Goal: Task Accomplishment & Management: Complete application form

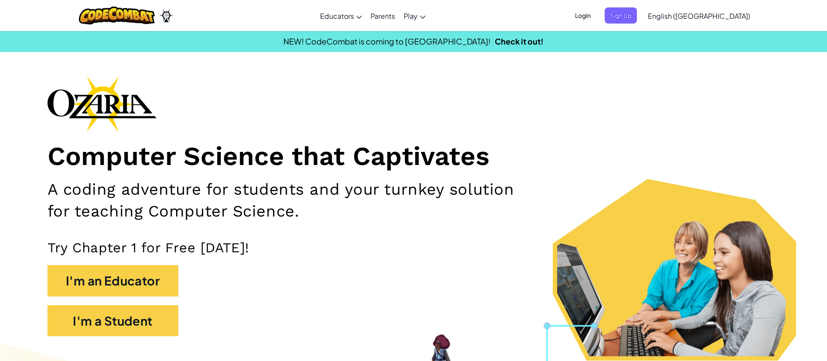
click at [596, 17] on span "Login" at bounding box center [583, 15] width 26 height 16
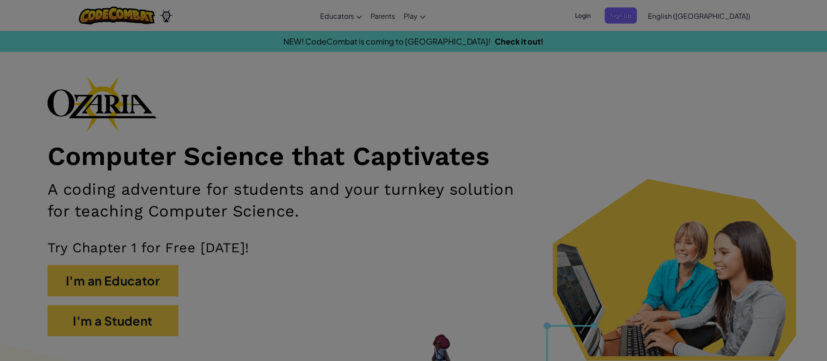
type input "[EMAIL_ADDRESS][DOMAIN_NAME]"
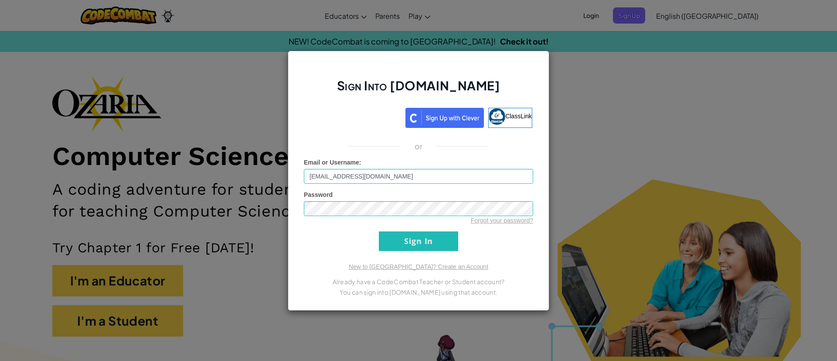
click at [587, 215] on div "Sign Into [DOMAIN_NAME] ClassLink or Unknown Error Email or Username : [EMAIL_A…" at bounding box center [418, 180] width 837 height 361
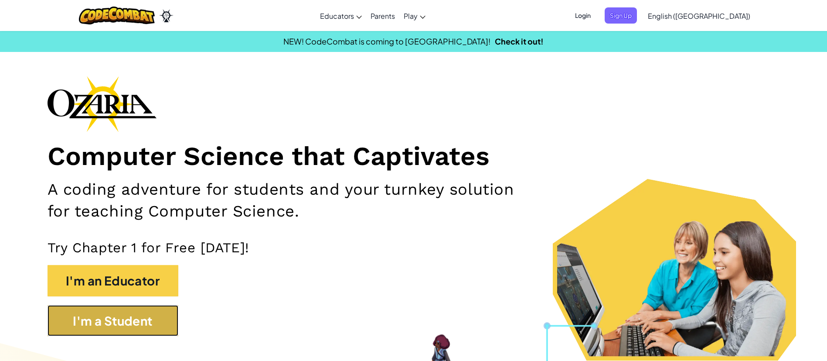
click at [157, 308] on button "I'm a Student" at bounding box center [113, 320] width 131 height 31
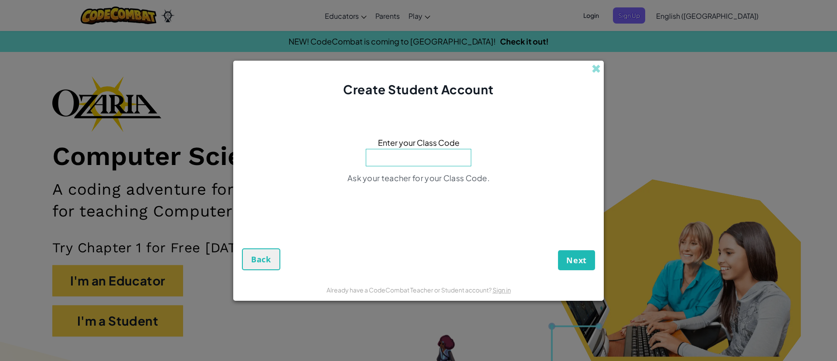
click at [435, 166] on div "Enter your Class Code Ask your teacher for your Class Code." at bounding box center [418, 163] width 353 height 112
click at [432, 161] on input at bounding box center [418, 157] width 105 height 17
drag, startPoint x: 578, startPoint y: 141, endPoint x: 581, endPoint y: 134, distance: 7.9
click at [580, 139] on div "Enter your Class Code Ask your teacher for your Class Code." at bounding box center [418, 163] width 353 height 112
click at [596, 64] on span at bounding box center [596, 68] width 9 height 9
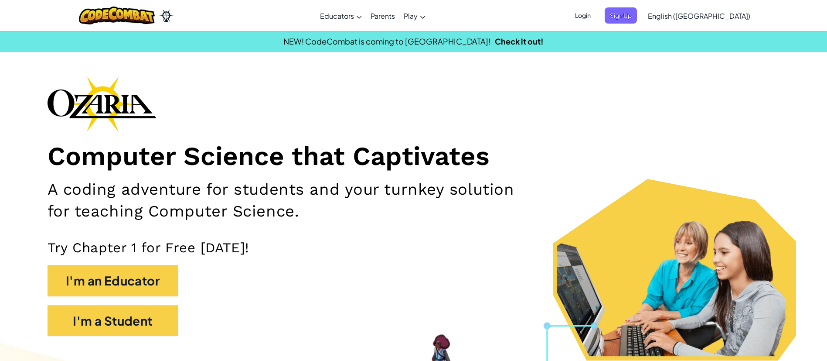
click at [641, 10] on ul "Login Sign Up" at bounding box center [603, 15] width 76 height 16
click at [596, 17] on span "Login" at bounding box center [583, 15] width 26 height 16
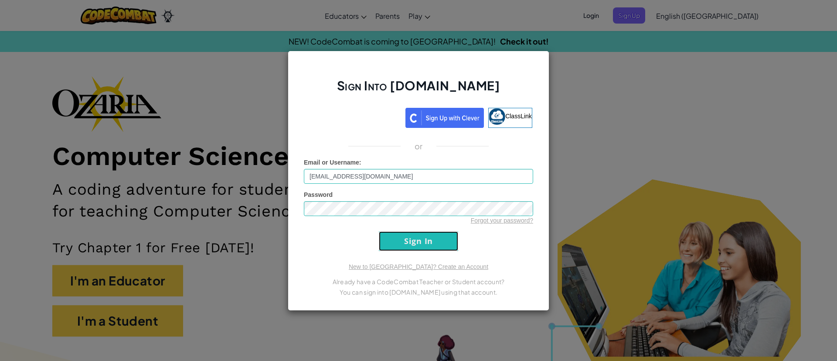
click at [412, 249] on input "Sign In" at bounding box center [418, 241] width 79 height 20
click at [411, 247] on input "Sign In" at bounding box center [418, 241] width 79 height 20
